Goal: Navigation & Orientation: Find specific page/section

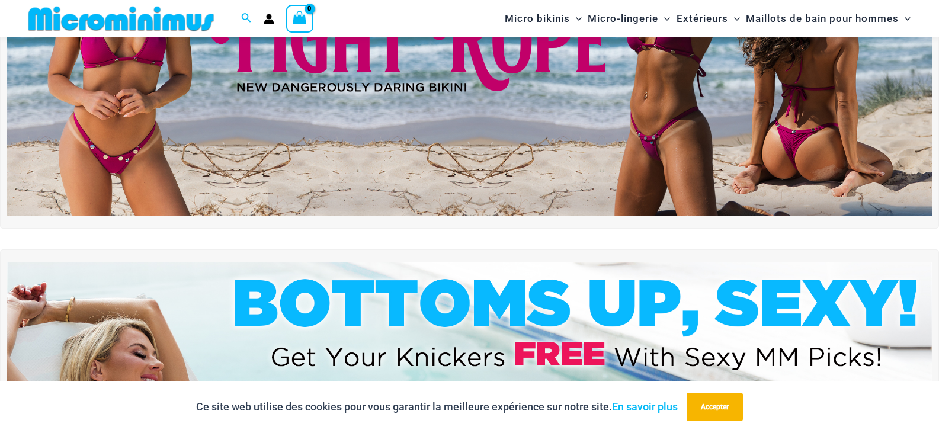
scroll to position [384, 0]
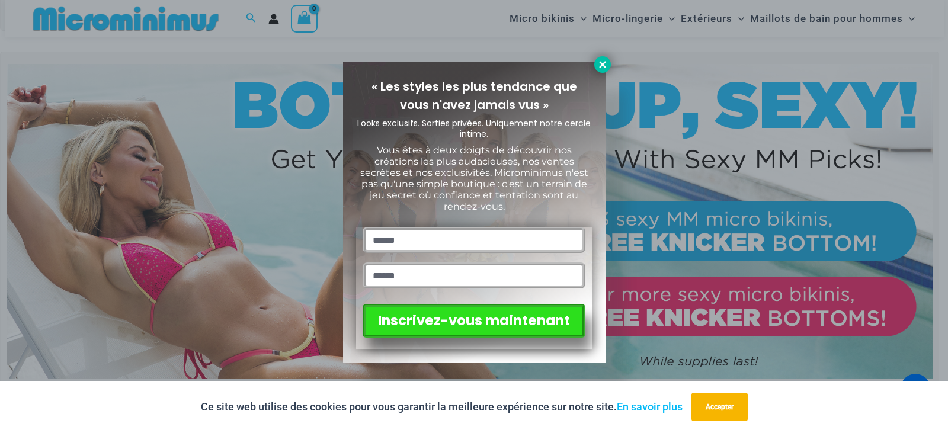
click at [597, 62] on icon at bounding box center [602, 64] width 11 height 11
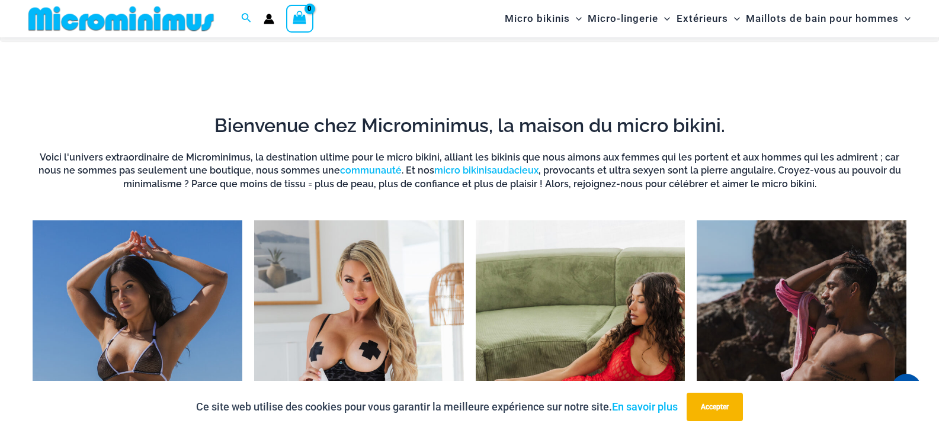
scroll to position [977, 0]
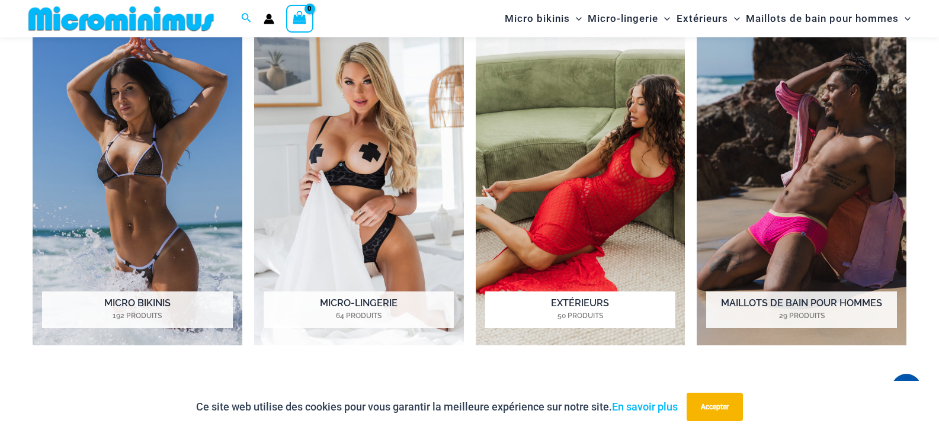
click at [574, 301] on font "Extérieurs" at bounding box center [580, 302] width 58 height 11
click at [341, 298] on font "Micro-lingerie" at bounding box center [359, 302] width 78 height 11
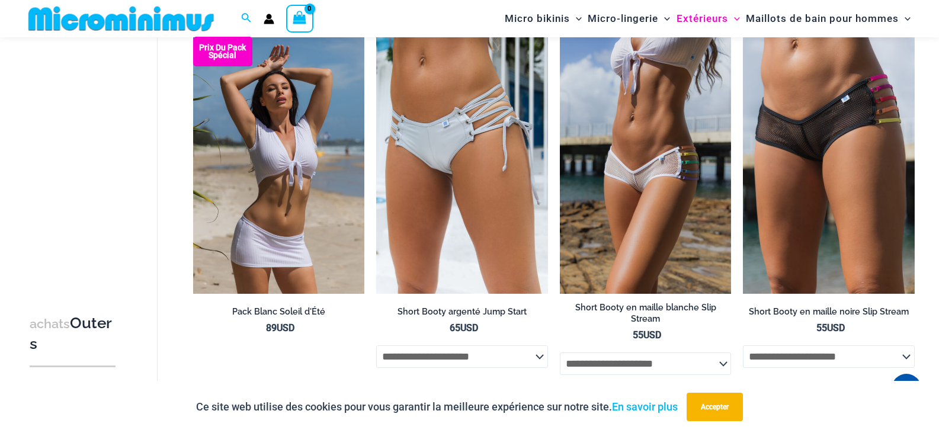
scroll to position [2979, 0]
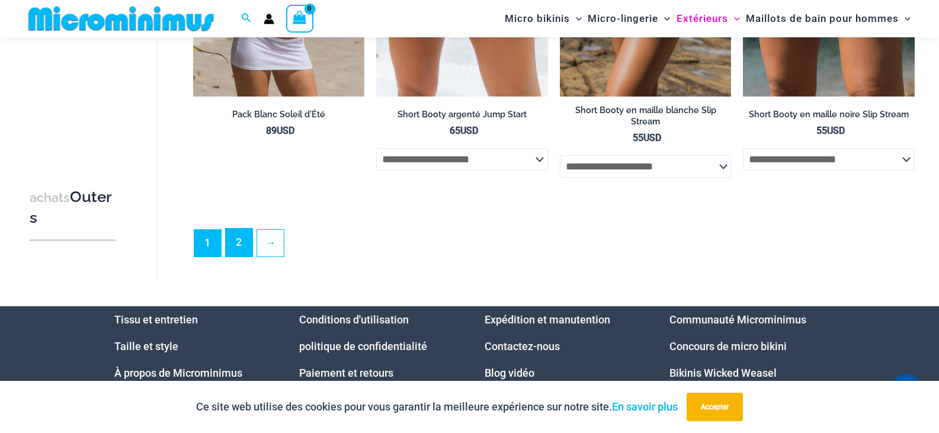
click at [235, 244] on link "2" at bounding box center [239, 243] width 27 height 28
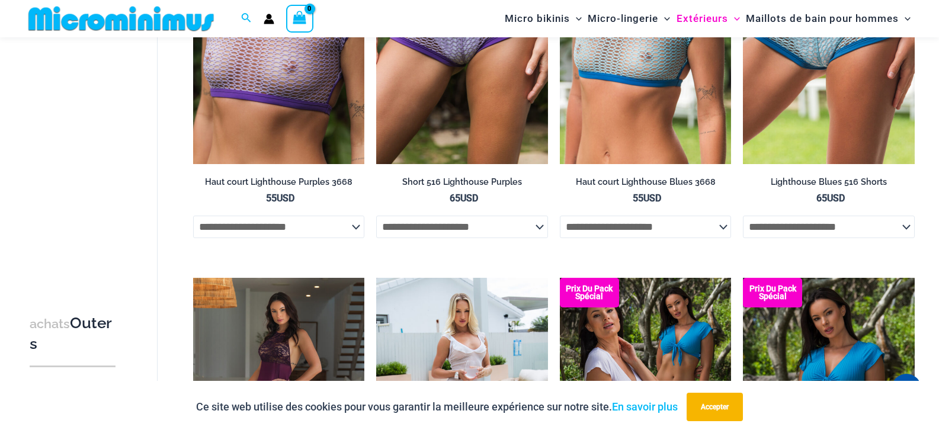
scroll to position [1183, 0]
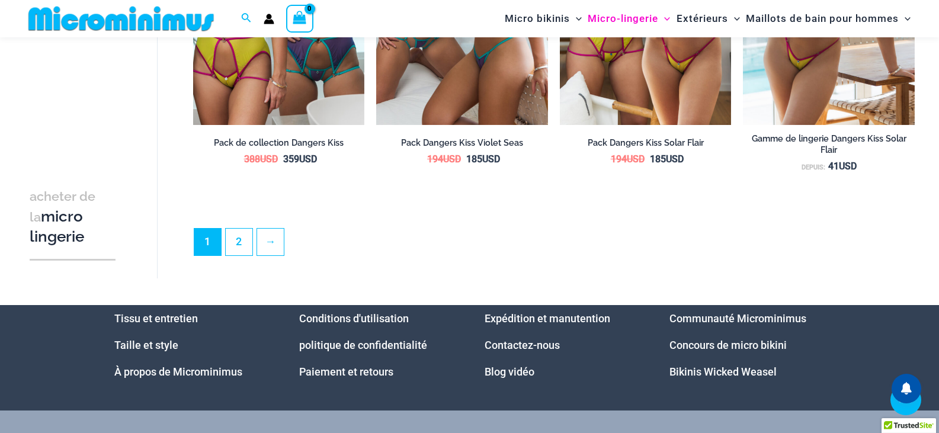
scroll to position [2949, 0]
